Goal: Information Seeking & Learning: Learn about a topic

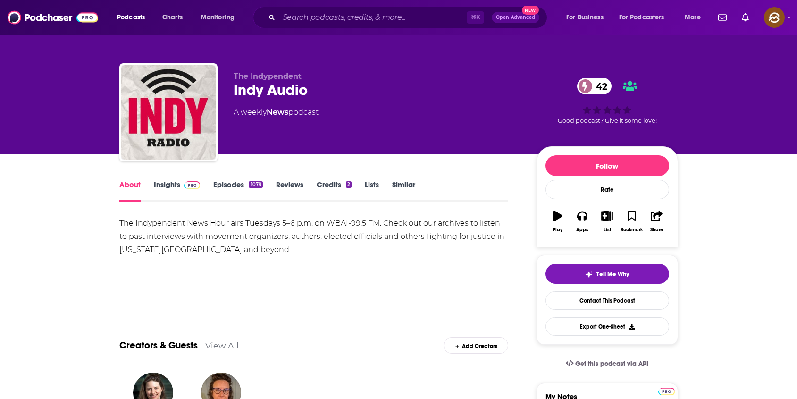
click at [251, 92] on div "Indy Audio 42" at bounding box center [378, 90] width 288 height 18
drag, startPoint x: 251, startPoint y: 92, endPoint x: 284, endPoint y: 92, distance: 33.0
copy h1 "Indy Audio"
click at [284, 92] on div "Indy Audio 42" at bounding box center [378, 90] width 288 height 18
click at [162, 180] on link "Insights" at bounding box center [177, 191] width 47 height 22
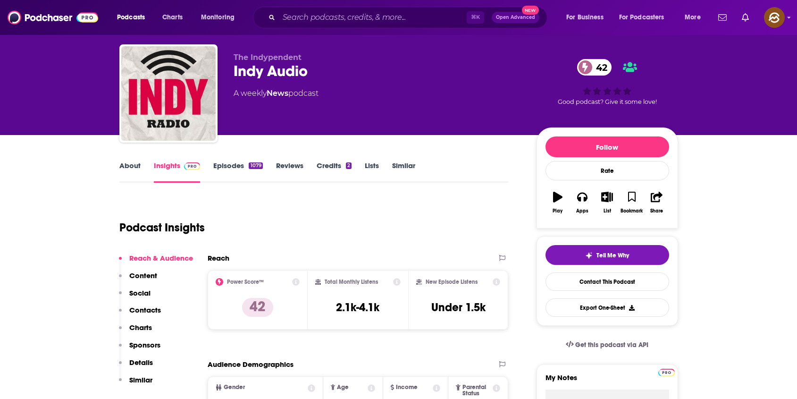
scroll to position [16, 0]
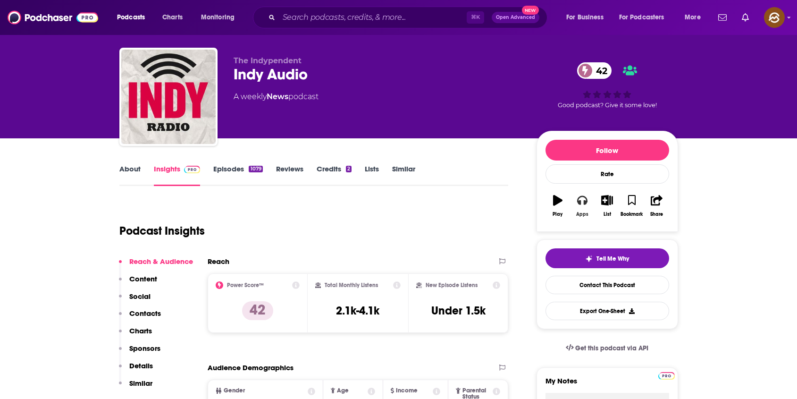
click at [583, 202] on icon "button" at bounding box center [582, 200] width 10 height 10
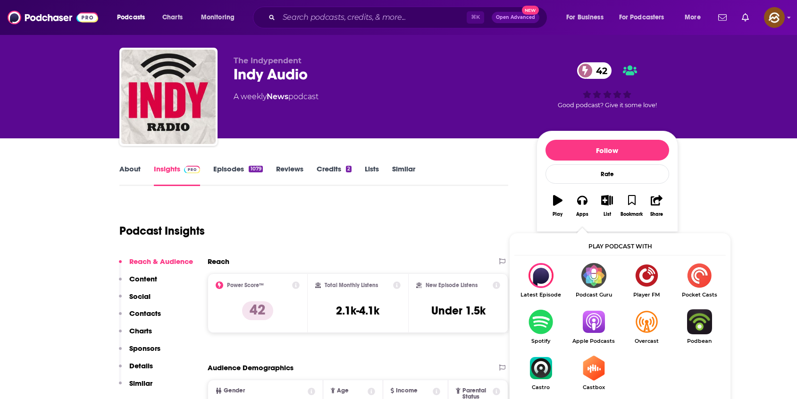
click at [596, 323] on img "Show Listen On dropdown" at bounding box center [593, 321] width 53 height 25
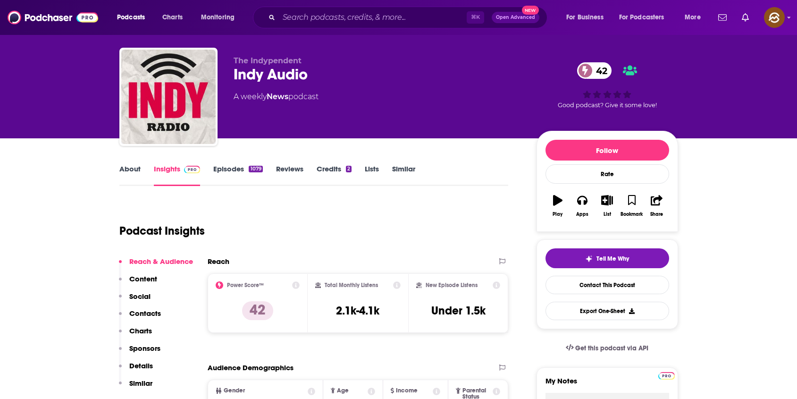
click at [132, 170] on link "About" at bounding box center [129, 175] width 21 height 22
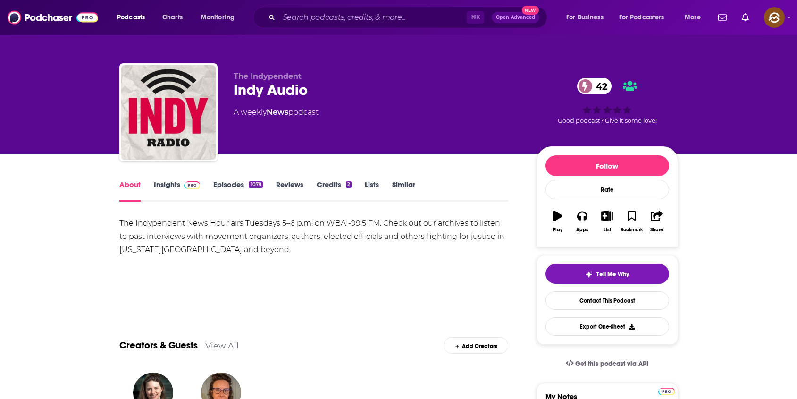
click at [286, 90] on div "Indy Audio 42" at bounding box center [378, 90] width 288 height 18
drag, startPoint x: 286, startPoint y: 90, endPoint x: 253, endPoint y: 90, distance: 33.0
copy h1 "Indy Audio"
click at [253, 90] on div "Indy Audio 42" at bounding box center [378, 90] width 288 height 18
click at [236, 75] on span "The Indypendent" at bounding box center [268, 76] width 68 height 9
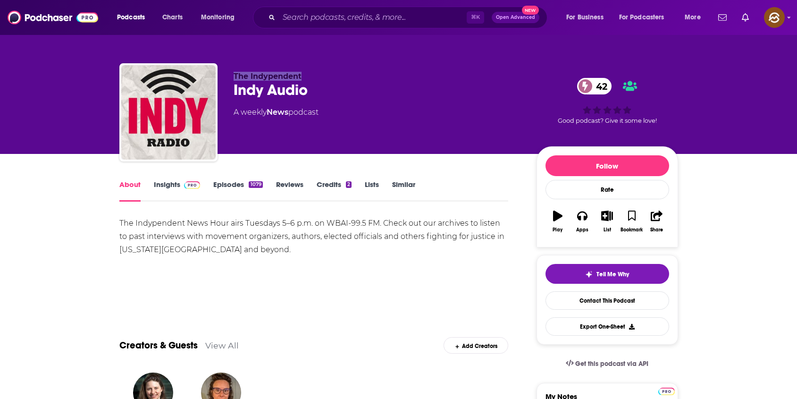
drag, startPoint x: 236, startPoint y: 75, endPoint x: 292, endPoint y: 76, distance: 55.2
copy span "The Indypendent"
click at [292, 76] on span "The Indypendent" at bounding box center [268, 76] width 68 height 9
click at [160, 191] on link "Insights" at bounding box center [177, 191] width 47 height 22
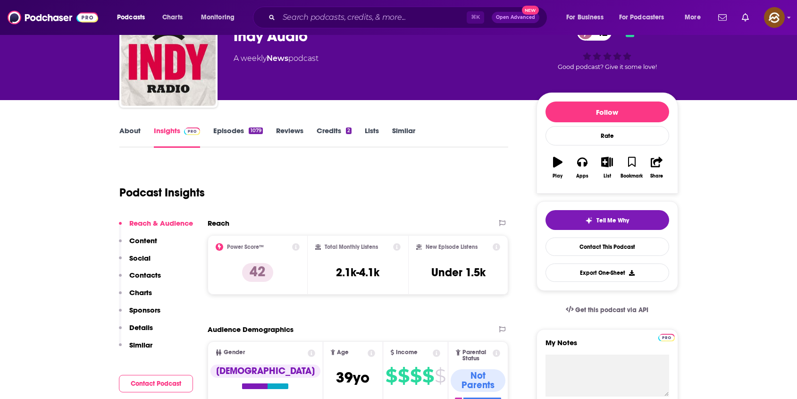
scroll to position [128, 0]
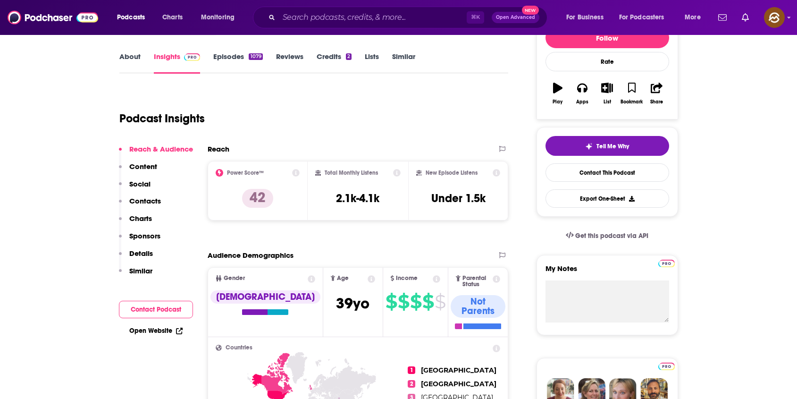
click at [142, 201] on p "Contacts" at bounding box center [145, 200] width 32 height 9
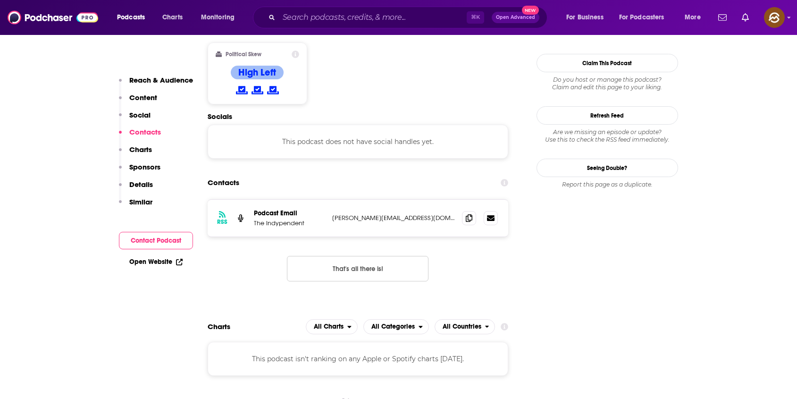
scroll to position [759, 0]
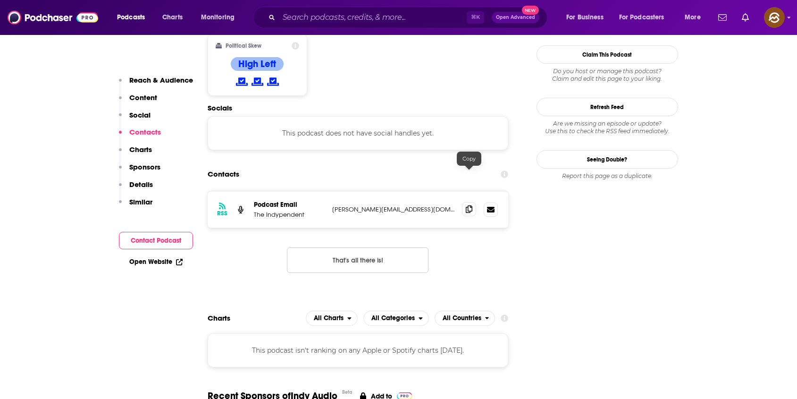
click at [470, 202] on span at bounding box center [469, 209] width 14 height 14
drag, startPoint x: 333, startPoint y: 178, endPoint x: 341, endPoint y: 177, distance: 8.5
copy p "erin"
click at [341, 205] on p "erin.indypendent@gmail.com" at bounding box center [393, 209] width 123 height 8
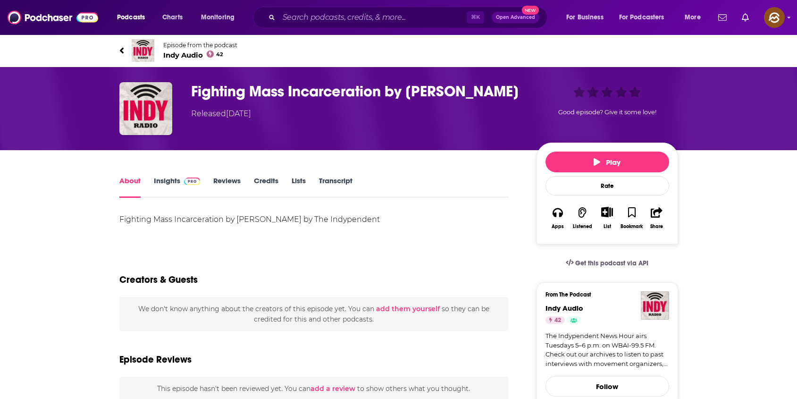
click at [244, 216] on div "Fighting Mass Incarceration by [PERSON_NAME] by The Indypendent" at bounding box center [313, 219] width 389 height 13
drag, startPoint x: 244, startPoint y: 216, endPoint x: 269, endPoint y: 219, distance: 25.7
copy div "[PERSON_NAME]"
click at [269, 219] on div "Fighting Mass Incarceration by Renee Feltz by The Indypendent" at bounding box center [313, 219] width 389 height 13
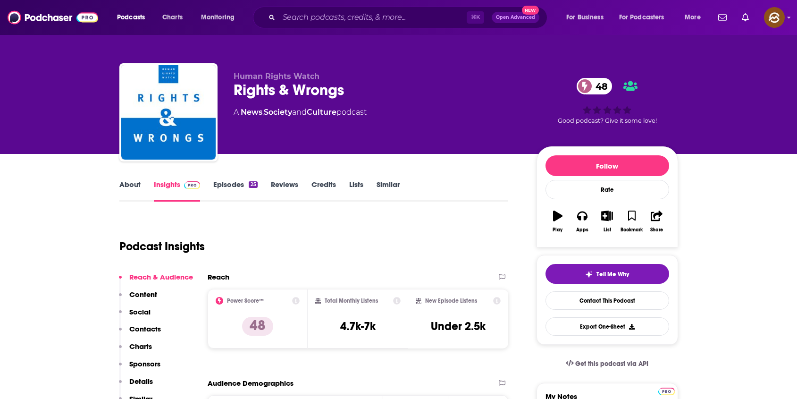
click at [267, 90] on div "Rights & Wrongs 48" at bounding box center [378, 90] width 288 height 18
drag, startPoint x: 267, startPoint y: 90, endPoint x: 328, endPoint y: 90, distance: 60.9
copy h2 "Rights & Wrongs"
click at [328, 90] on div "Rights & Wrongs 48" at bounding box center [378, 90] width 288 height 18
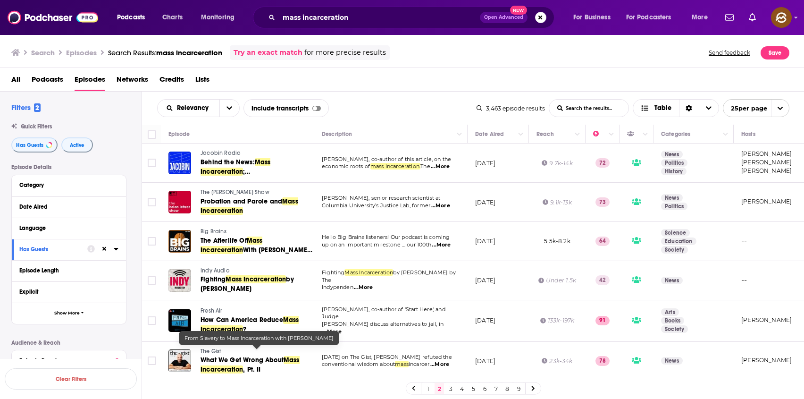
scroll to position [768, 0]
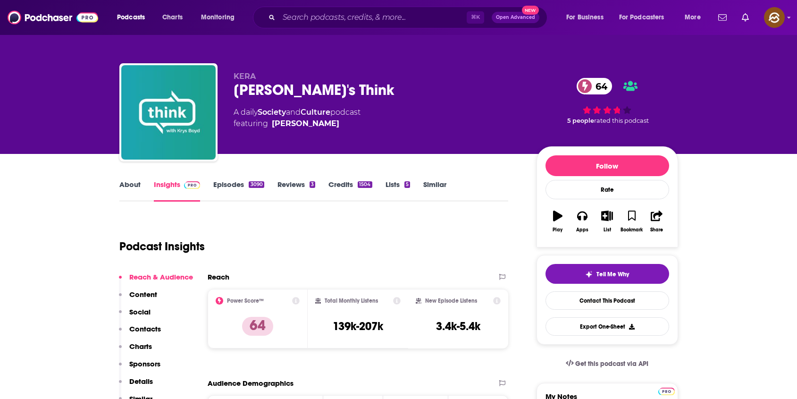
click at [258, 91] on div "KERA's Think 64" at bounding box center [378, 90] width 288 height 18
drag, startPoint x: 258, startPoint y: 91, endPoint x: 303, endPoint y: 95, distance: 45.5
copy h2 "KERA's Think"
click at [303, 95] on div "KERA's Think 64" at bounding box center [378, 90] width 288 height 18
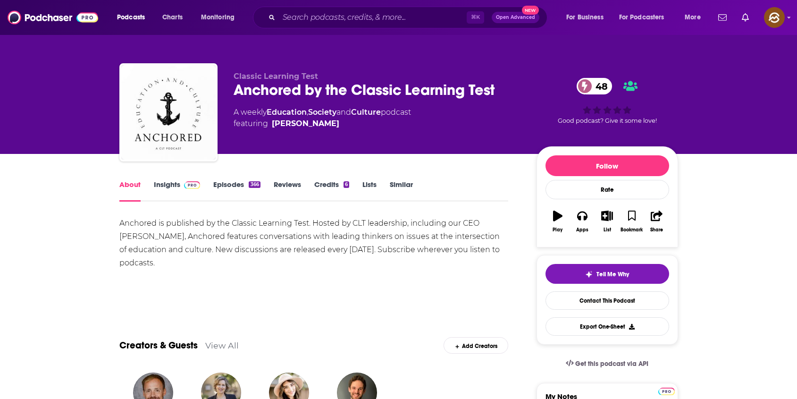
click at [252, 93] on div "Anchored by the Classic Learning Test 48" at bounding box center [378, 90] width 288 height 18
drag, startPoint x: 252, startPoint y: 93, endPoint x: 277, endPoint y: 86, distance: 25.9
copy h1 "Anchored"
click at [277, 86] on div "Anchored by the Classic Learning Test 48" at bounding box center [378, 90] width 288 height 18
click at [263, 98] on div "Anchored by the Classic Learning Test 48" at bounding box center [378, 90] width 288 height 18
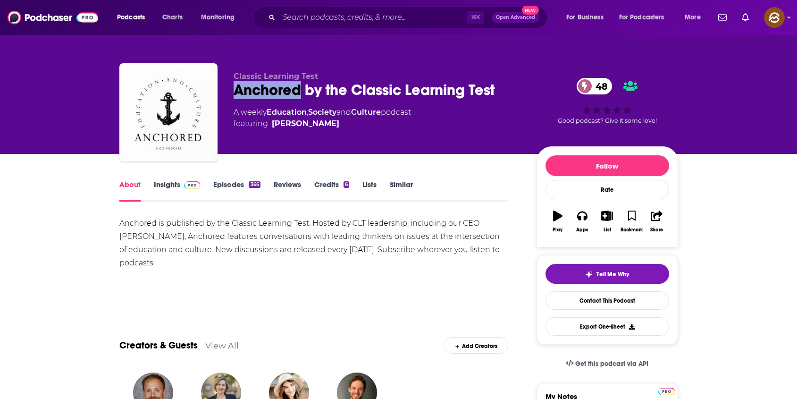
click at [263, 98] on div "Anchored by the Classic Learning Test 48" at bounding box center [378, 90] width 288 height 18
click at [582, 221] on button "Apps" at bounding box center [582, 221] width 25 height 34
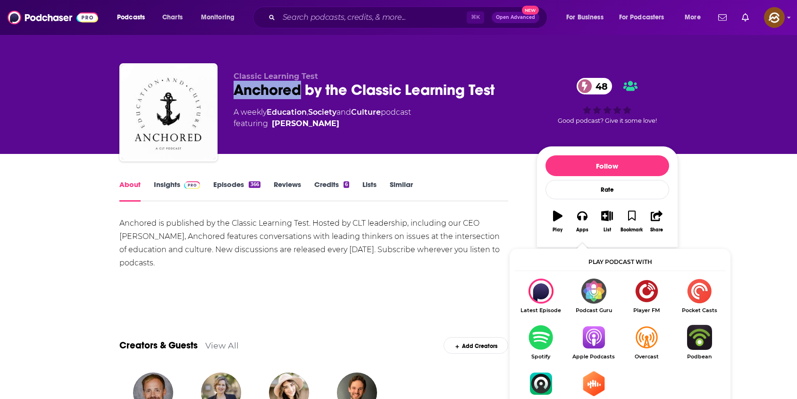
click at [596, 337] on img "Show Listen On dropdown" at bounding box center [593, 337] width 53 height 25
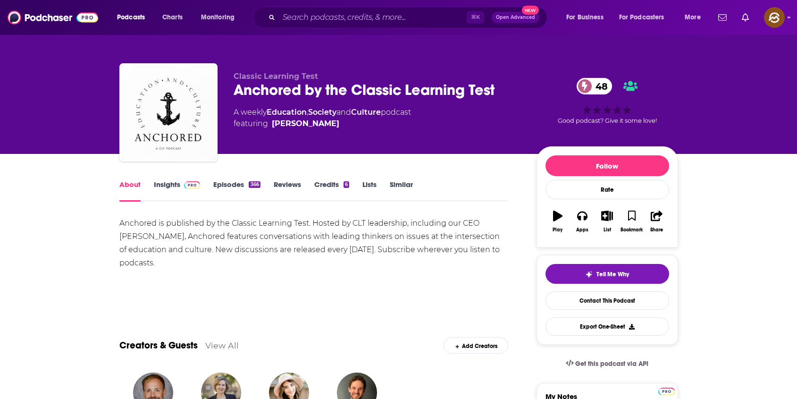
click at [497, 224] on div "Anchored is published by the Classic Learning Test. Hosted by CLT leadership, i…" at bounding box center [313, 243] width 389 height 53
drag, startPoint x: 497, startPoint y: 224, endPoint x: 126, endPoint y: 234, distance: 370.6
copy div "Jeremy Tate"
click at [126, 234] on div "Anchored is published by the Classic Learning Test. Hosted by CLT leadership, i…" at bounding box center [313, 243] width 389 height 53
click at [170, 189] on link "Insights" at bounding box center [177, 191] width 47 height 22
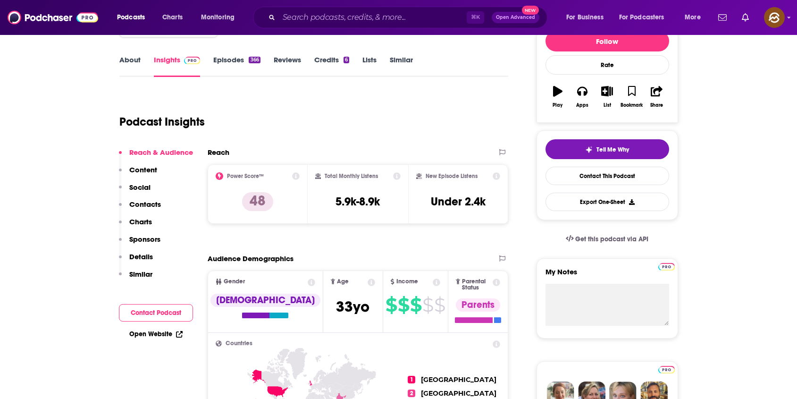
click at [154, 206] on p "Contacts" at bounding box center [145, 204] width 32 height 9
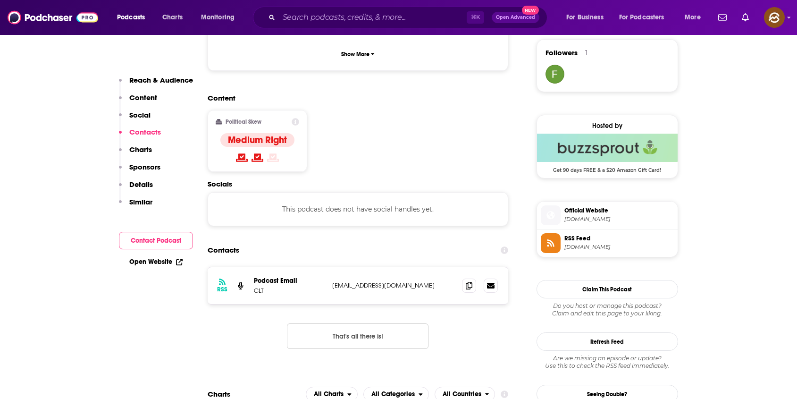
scroll to position [759, 0]
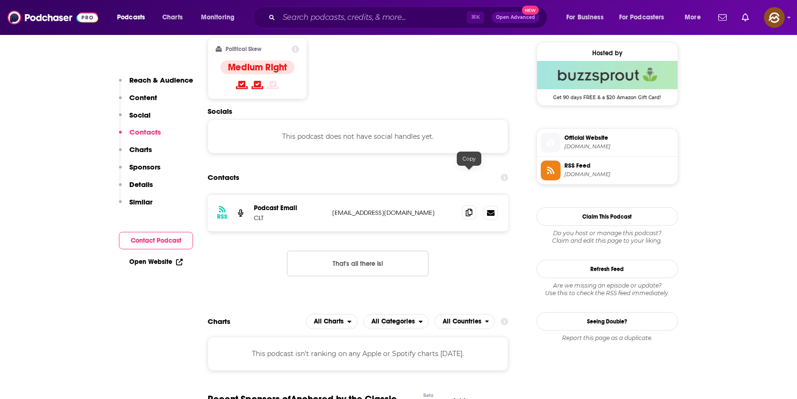
click at [464, 205] on span at bounding box center [469, 212] width 14 height 14
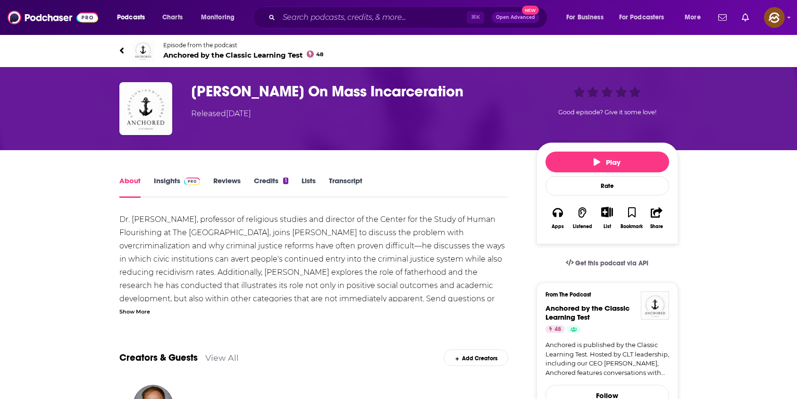
click at [228, 85] on h1 "[PERSON_NAME] On Mass Incarceration" at bounding box center [356, 91] width 330 height 18
drag, startPoint x: 228, startPoint y: 85, endPoint x: 268, endPoint y: 93, distance: 40.4
copy h1 "[PERSON_NAME]"
click at [268, 93] on h1 "[PERSON_NAME] On Mass Incarceration" at bounding box center [356, 91] width 330 height 18
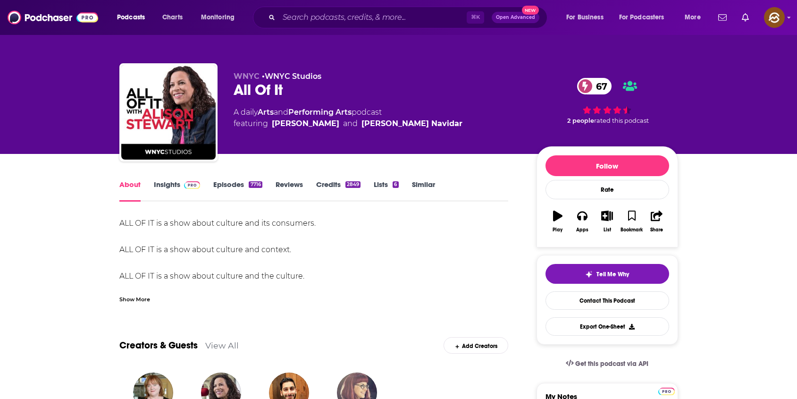
click at [277, 91] on div "All Of It 67" at bounding box center [378, 90] width 288 height 18
drag, startPoint x: 277, startPoint y: 91, endPoint x: 235, endPoint y: 90, distance: 42.0
copy h1 "All Of It"
click at [235, 90] on div "All Of It 67" at bounding box center [378, 90] width 288 height 18
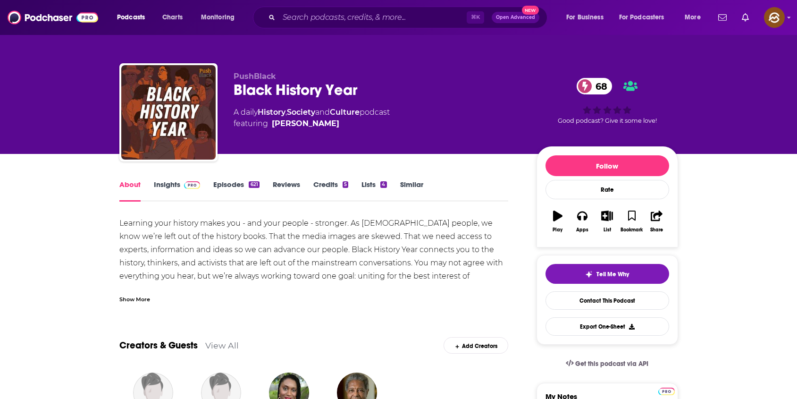
click at [342, 94] on div "Black History Year 68" at bounding box center [378, 90] width 288 height 18
drag, startPoint x: 342, startPoint y: 94, endPoint x: 227, endPoint y: 94, distance: 114.2
copy h1 "Black History Year"
click at [227, 94] on div "PushBlack Black History Year 68 A daily History , Society and Culture podcast f…" at bounding box center [398, 114] width 559 height 102
